Goal: Task Accomplishment & Management: Manage account settings

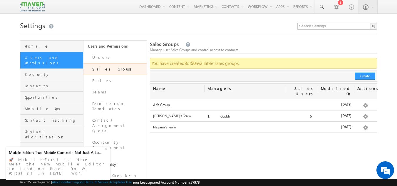
click at [46, 58] on span "Users and Permissions" at bounding box center [53, 60] width 57 height 11
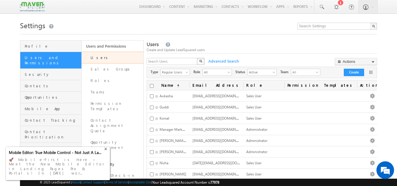
click at [106, 152] on div "+" at bounding box center [106, 148] width 7 height 7
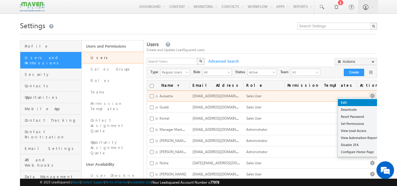
click at [352, 101] on link "Edit" at bounding box center [359, 102] width 43 height 7
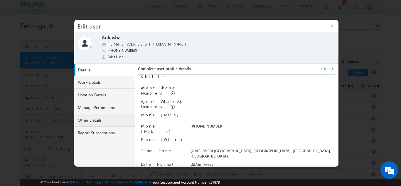
click at [97, 122] on link "Other Details" at bounding box center [104, 120] width 61 height 13
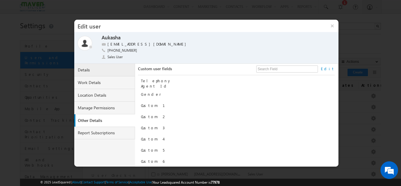
click at [90, 71] on link "Details" at bounding box center [104, 70] width 61 height 13
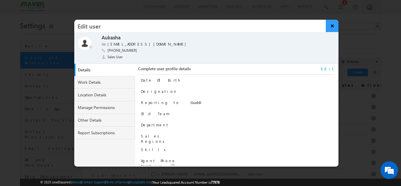
click at [331, 26] on button "×" at bounding box center [332, 26] width 13 height 12
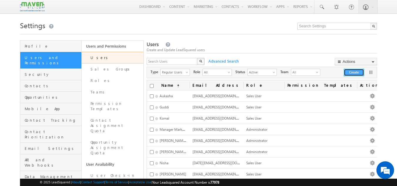
click at [351, 75] on button "Create" at bounding box center [354, 72] width 20 height 7
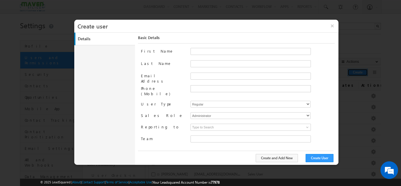
type input "67fa2b24-4da1-11f0-b1e3-0623476dd86d"
drag, startPoint x: 205, startPoint y: 53, endPoint x: 207, endPoint y: 72, distance: 19.0
click at [205, 53] on input "First Name" at bounding box center [251, 51] width 120 height 7
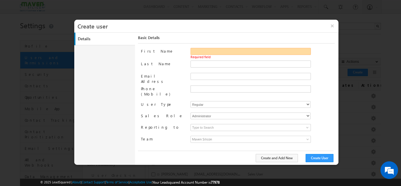
paste input "Gagandip Singh Saini"
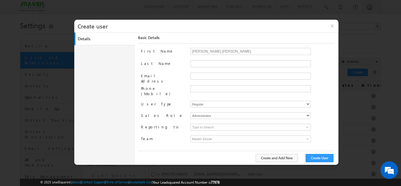
click at [213, 58] on span at bounding box center [263, 57] width 144 height 4
drag, startPoint x: 208, startPoint y: 51, endPoint x: 229, endPoint y: 53, distance: 21.5
click at [229, 53] on input "Gagandip Singh Saini" at bounding box center [251, 51] width 120 height 7
type input "Gagandip"
click at [197, 64] on input "Last Name" at bounding box center [251, 63] width 120 height 7
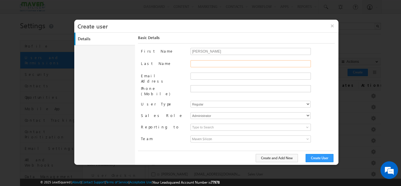
paste input "Singh Saini"
click at [192, 65] on input "Singh Saini" at bounding box center [251, 63] width 120 height 7
type input "Singh Saini"
click at [197, 77] on input "Email Address" at bounding box center [251, 76] width 120 height 7
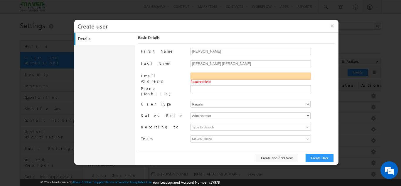
paste input "[PERSON_NAME][EMAIL_ADDRESS][DOMAIN_NAME]"
type input "[PERSON_NAME][EMAIL_ADDRESS][DOMAIN_NAME]"
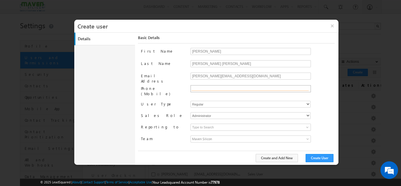
click at [208, 89] on input "text" at bounding box center [249, 88] width 117 height 5
paste input "7026019555"
type input "+91-7026019555"
click at [231, 101] on select "Regular" at bounding box center [251, 104] width 120 height 7
click at [191, 101] on select "Regular" at bounding box center [251, 104] width 120 height 7
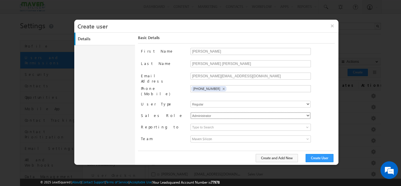
click at [224, 114] on select "Administrator Marketing User Sales Manager Sales User" at bounding box center [251, 115] width 120 height 7
select select "Sales_User"
click at [191, 112] on select "Administrator Marketing User Sales Manager Sales User" at bounding box center [251, 115] width 120 height 7
type input "67fa2b24-4da1-11f0-b1e3-0623476dd86d"
click at [229, 124] on input at bounding box center [251, 127] width 120 height 7
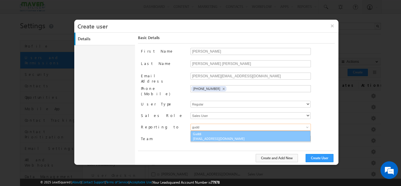
click at [219, 136] on span "[EMAIL_ADDRESS][DOMAIN_NAME]" at bounding box center [219, 138] width 53 height 4
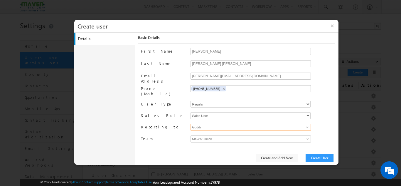
type input "Guddi"
click at [218, 136] on span "Maven Silicon" at bounding box center [236, 139] width 90 height 6
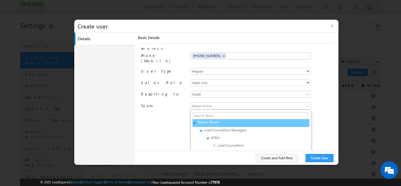
scroll to position [47, 0]
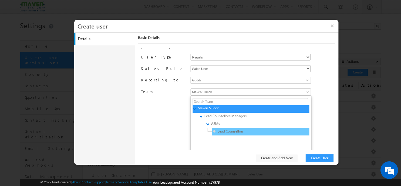
click at [234, 129] on span "Lead Counsellors" at bounding box center [241, 131] width 56 height 5
type input "4f5fe62d-51c8-11f0-b1e3-0623476dd86d"
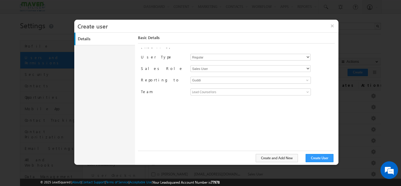
scroll to position [0, 0]
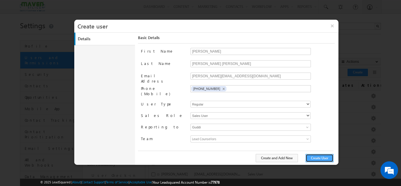
click at [317, 157] on button "Create User" at bounding box center [320, 158] width 28 height 8
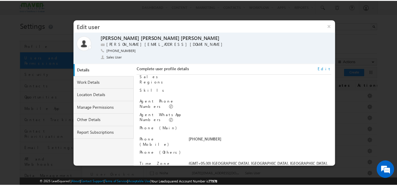
scroll to position [73, 0]
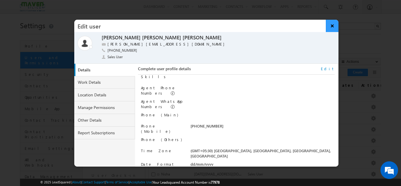
click at [332, 26] on button "×" at bounding box center [332, 26] width 13 height 12
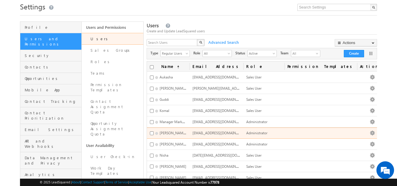
scroll to position [29, 0]
